Goal: Task Accomplishment & Management: Manage account settings

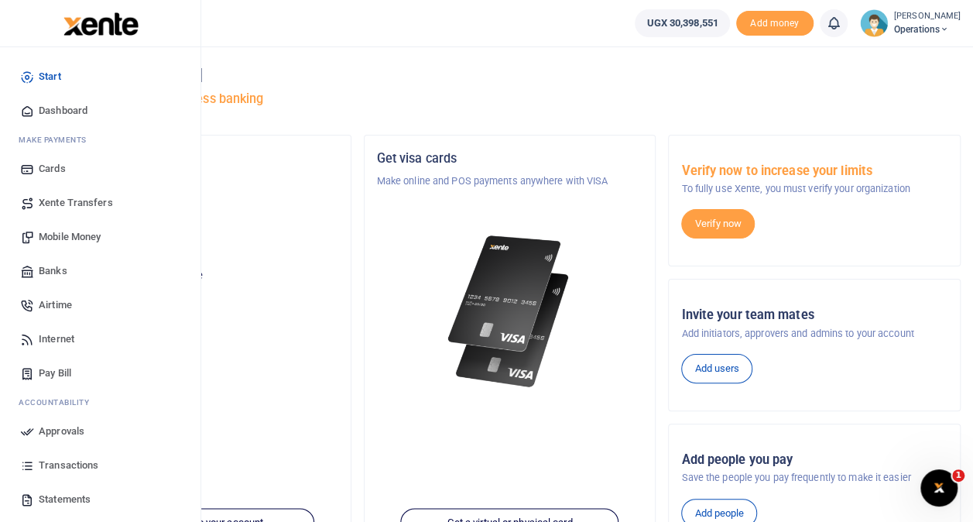
click at [58, 461] on span "Transactions" at bounding box center [69, 465] width 60 height 15
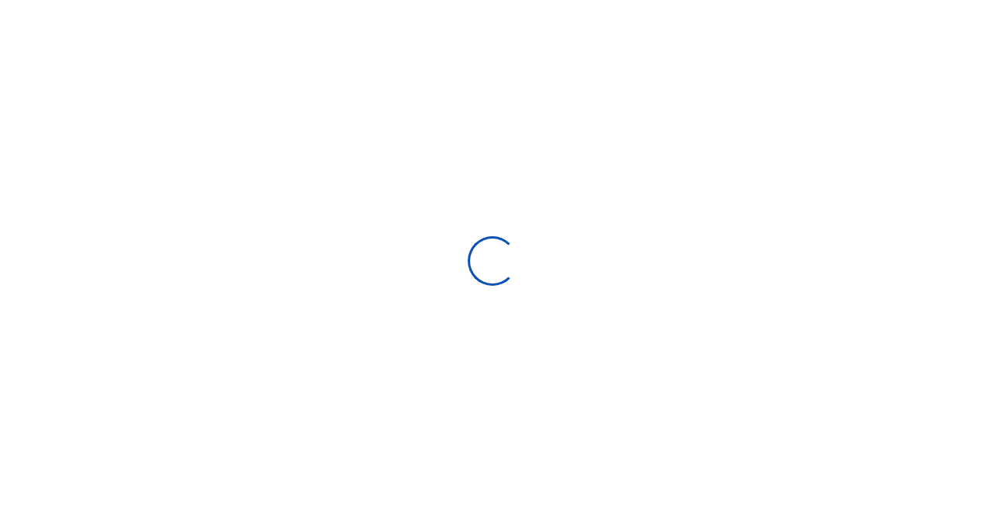
select select
type input "[DATE] - [DATE]"
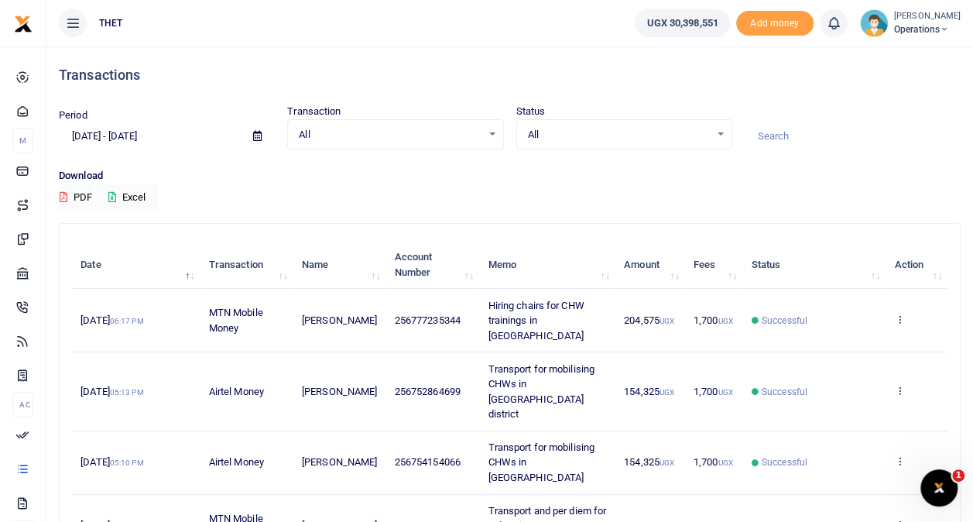
click at [901, 21] on small "[PERSON_NAME]" at bounding box center [927, 16] width 67 height 13
click at [890, 109] on link "Logout" at bounding box center [930, 113] width 122 height 22
